Goal: Find specific page/section: Find specific page/section

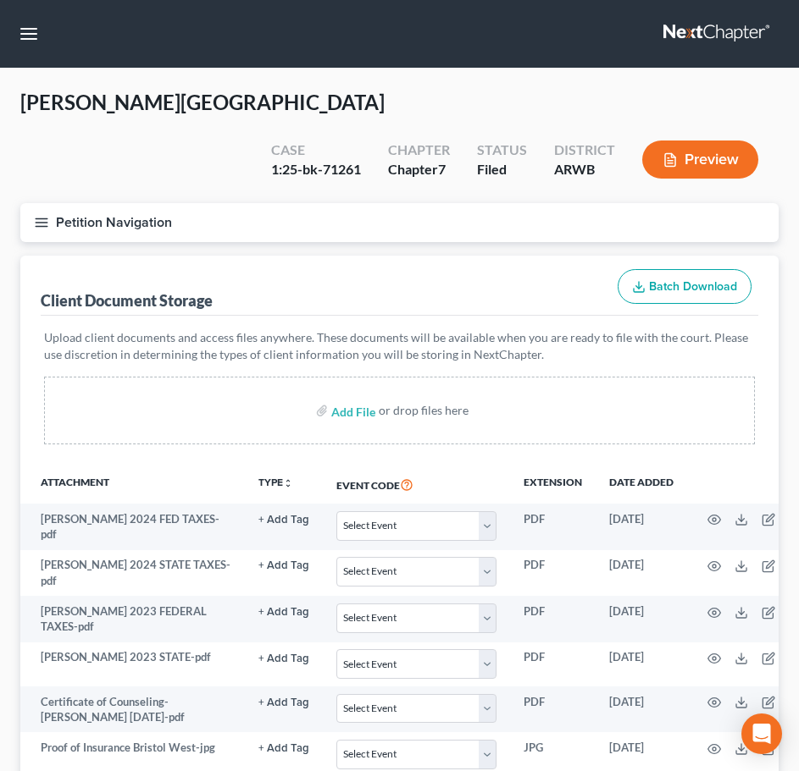
select select "0"
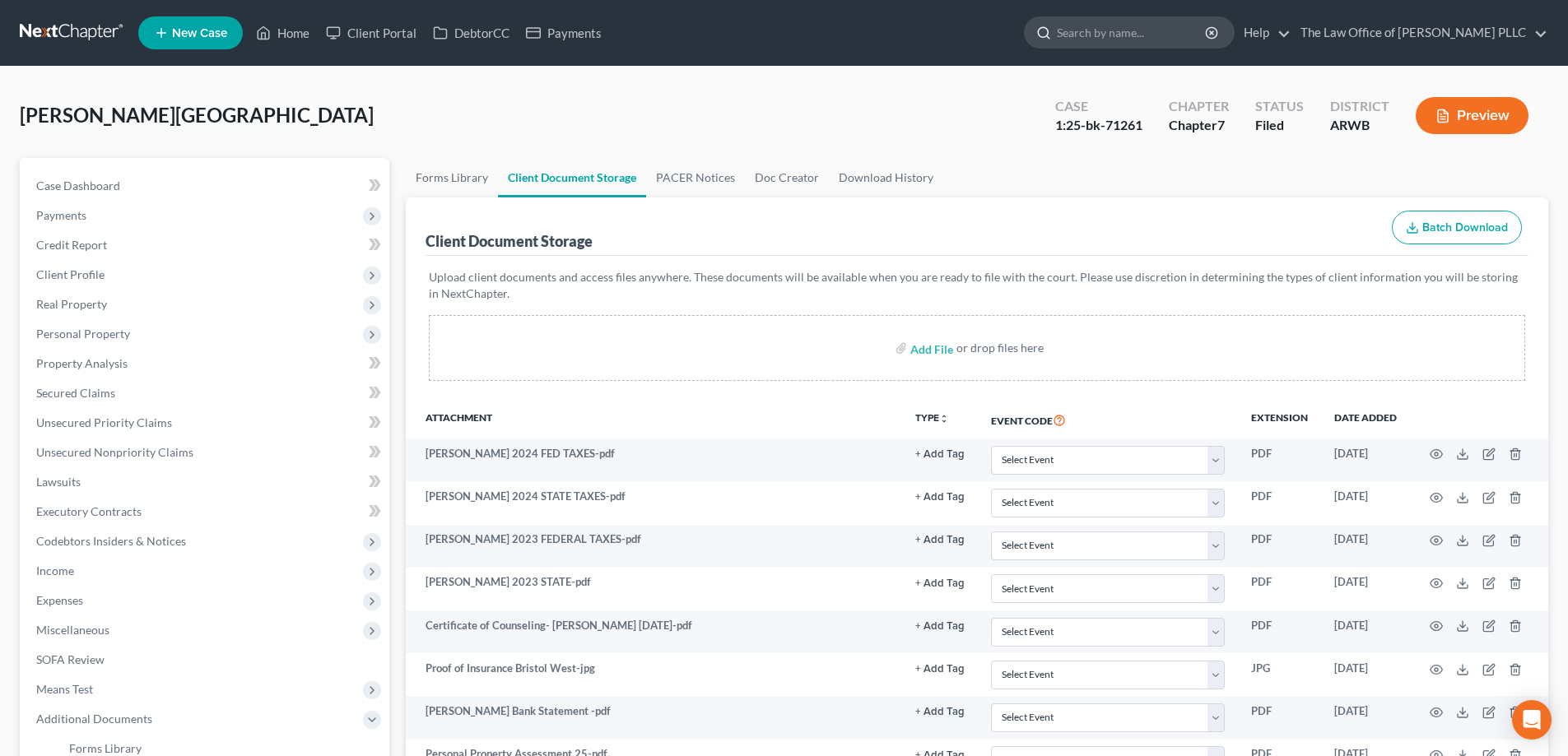
drag, startPoint x: 1115, startPoint y: 33, endPoint x: 1118, endPoint y: 46, distance: 13.3
click at [776, 34] on input "search" at bounding box center [1132, 32] width 151 height 30
type input "s"
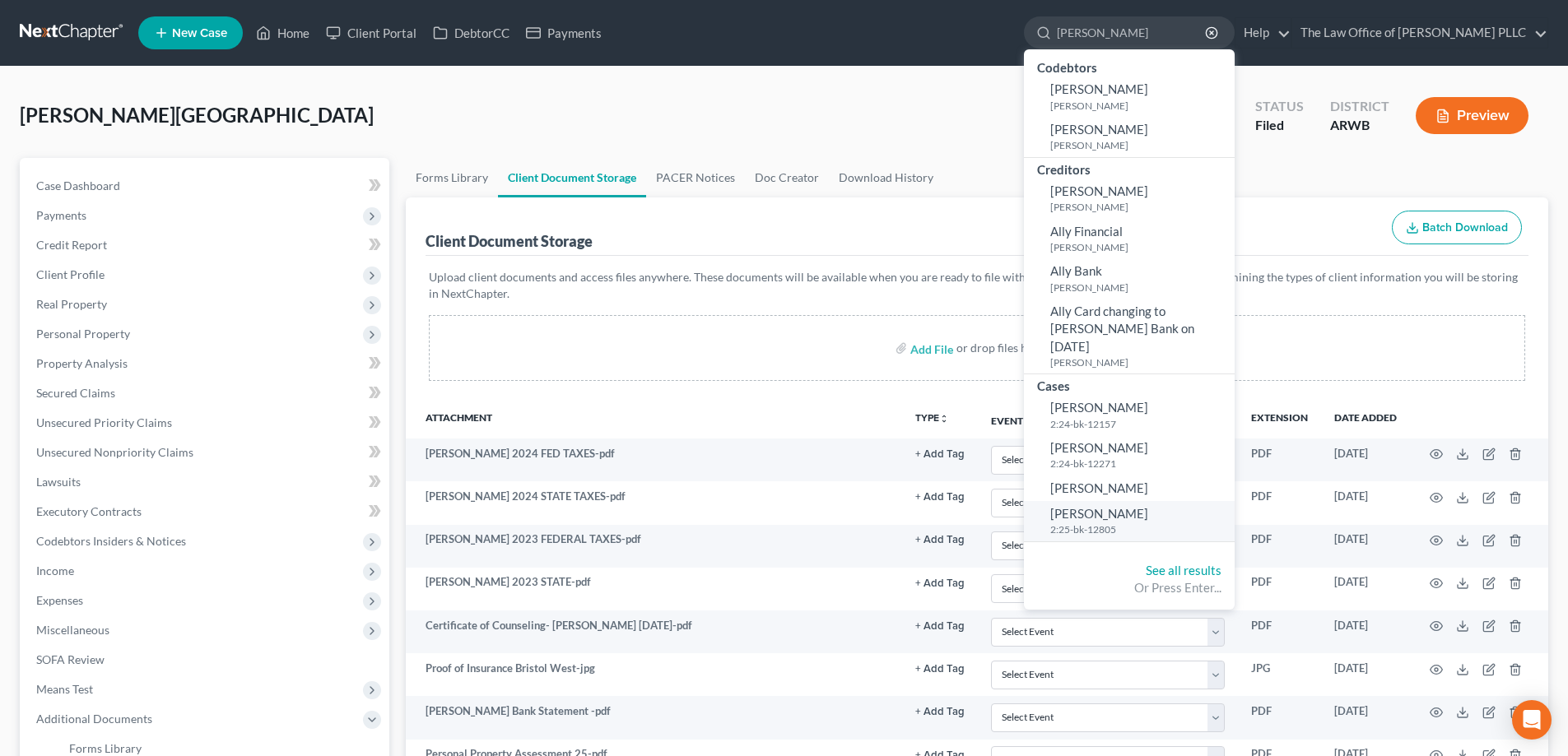
type input "[PERSON_NAME]"
click at [776, 523] on small "2:25-bk-12805" at bounding box center [1140, 530] width 180 height 14
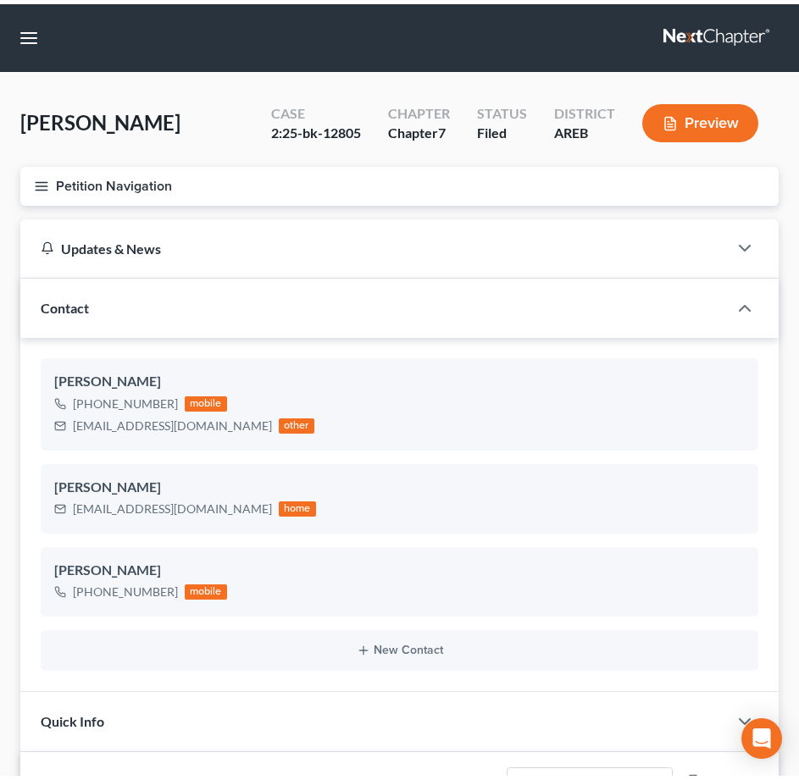
scroll to position [468, 0]
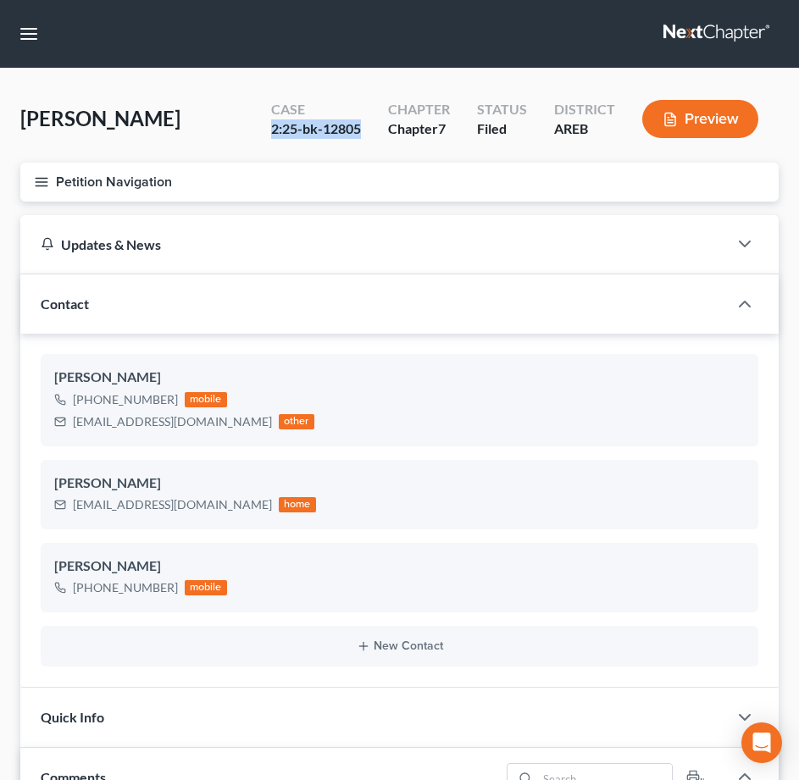
drag, startPoint x: 271, startPoint y: 128, endPoint x: 368, endPoint y: 142, distance: 98.4
click at [368, 142] on div "Case 2:25-bk-12805" at bounding box center [315, 121] width 117 height 50
copy div "2:25-bk-12805"
